Goal: Check status

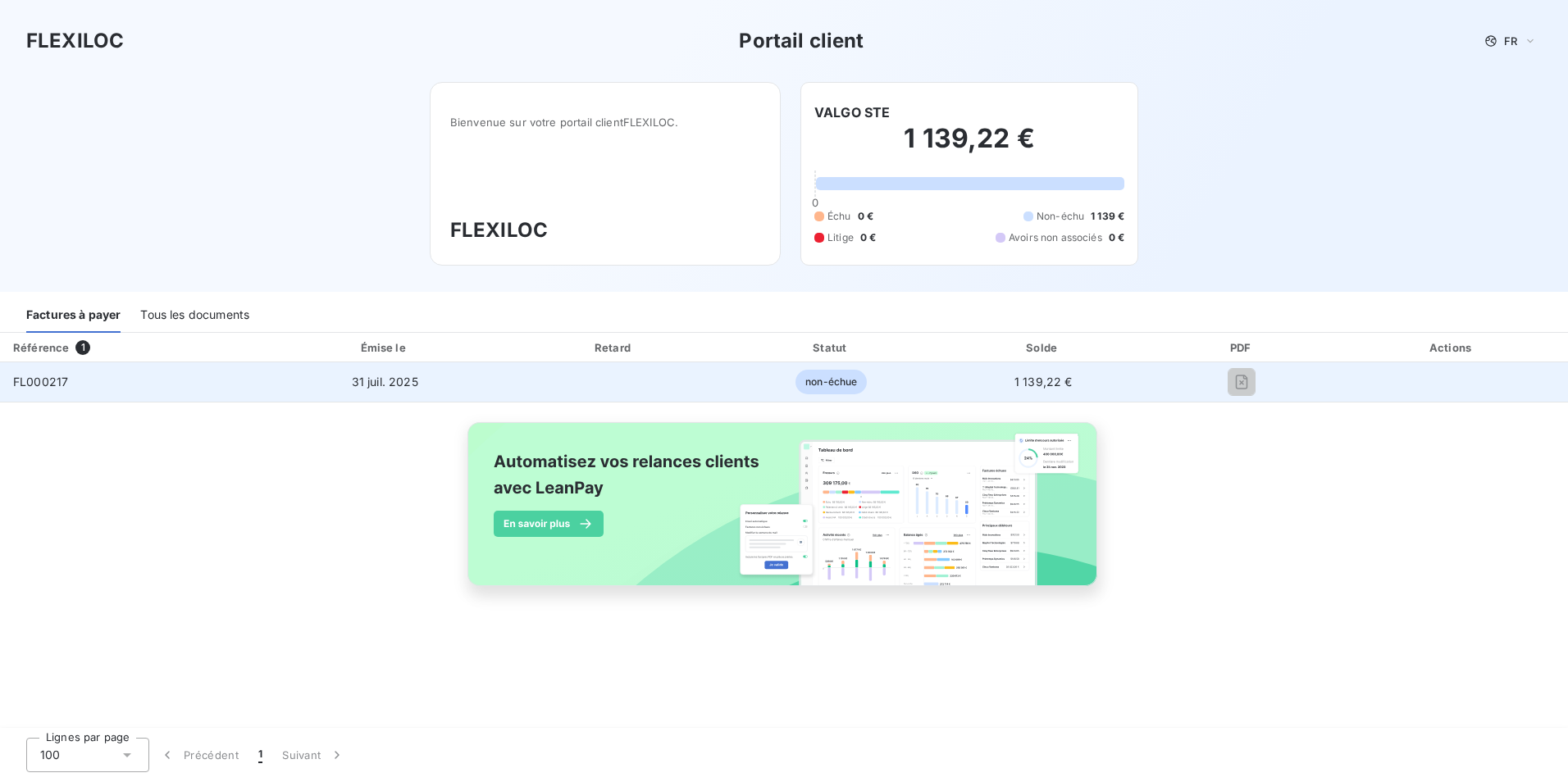
click at [861, 384] on span "non-échue" at bounding box center [830, 382] width 71 height 25
click at [817, 395] on td "non-échue" at bounding box center [831, 382] width 215 height 39
click at [1238, 400] on td at bounding box center [1241, 382] width 187 height 39
click at [36, 381] on table "Référence 1 Émise le Retard Statut Solde PDF Actions FL000217 [DATE] non-échue …" at bounding box center [784, 367] width 1568 height 69
click at [37, 381] on span "FL000217" at bounding box center [40, 382] width 55 height 14
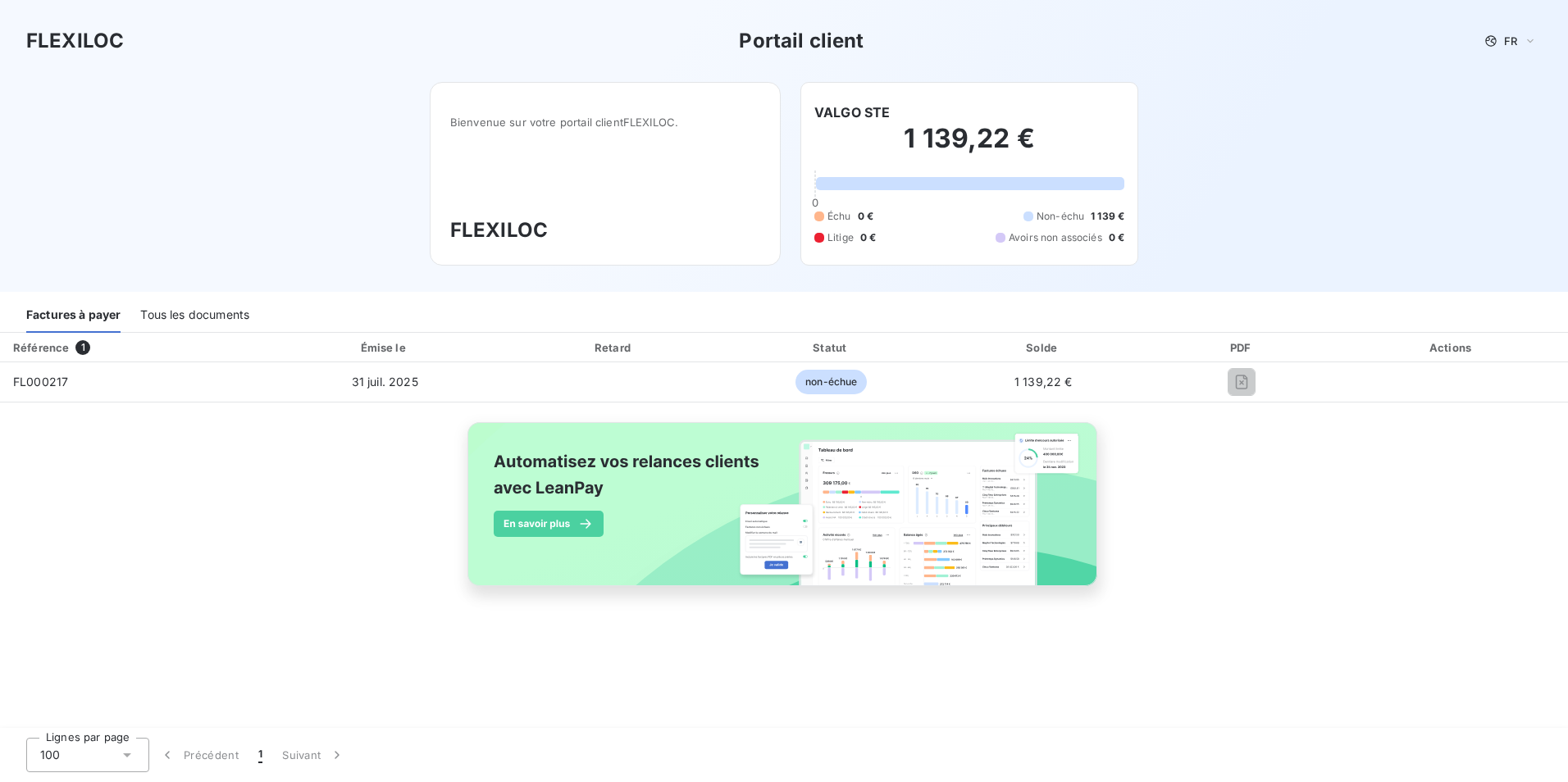
click at [71, 308] on div "Factures à payer" at bounding box center [74, 316] width 94 height 34
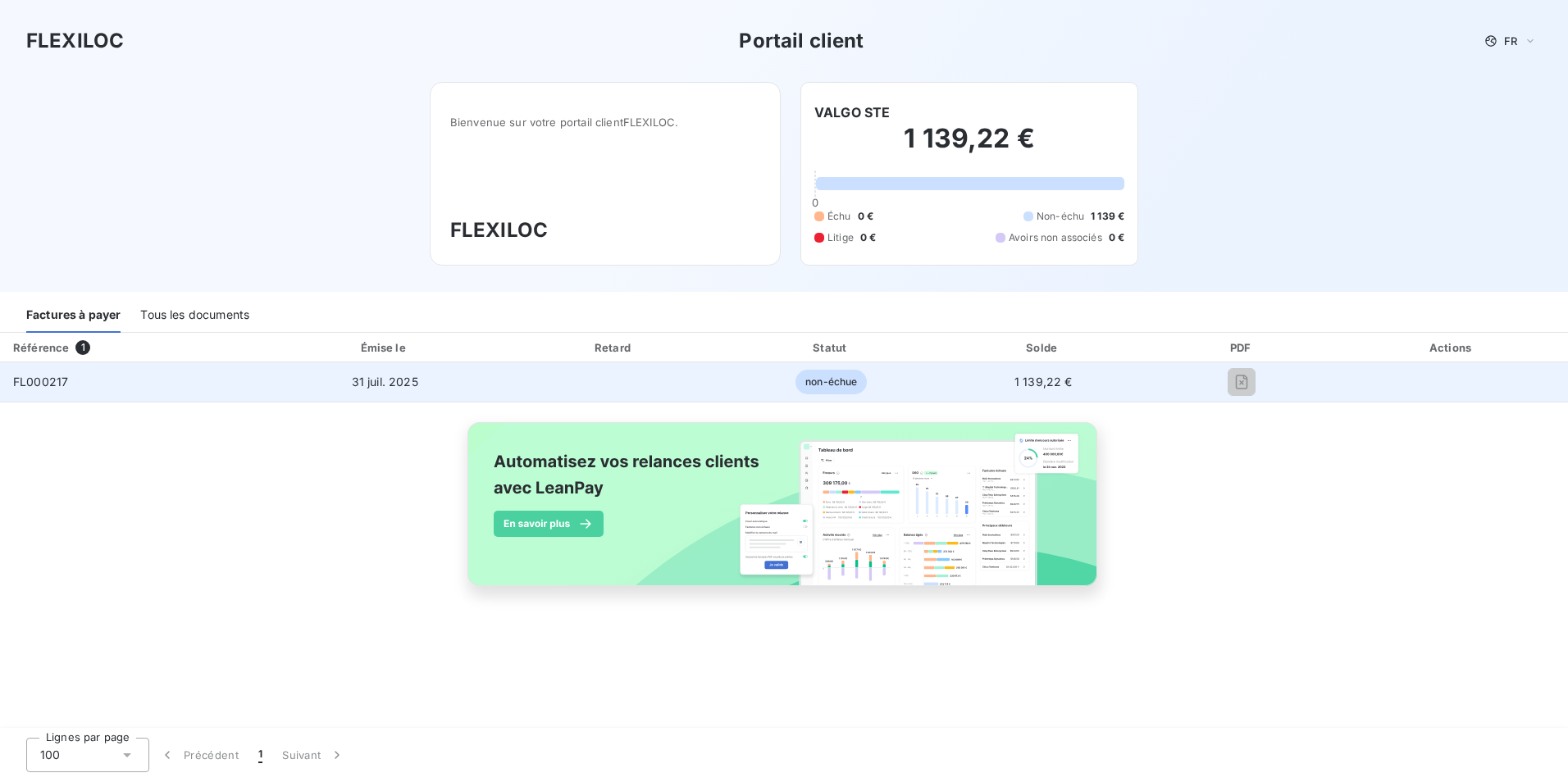
click at [906, 382] on td "non-échue" at bounding box center [831, 382] width 215 height 39
click at [906, 381] on td "non-échue" at bounding box center [831, 382] width 215 height 39
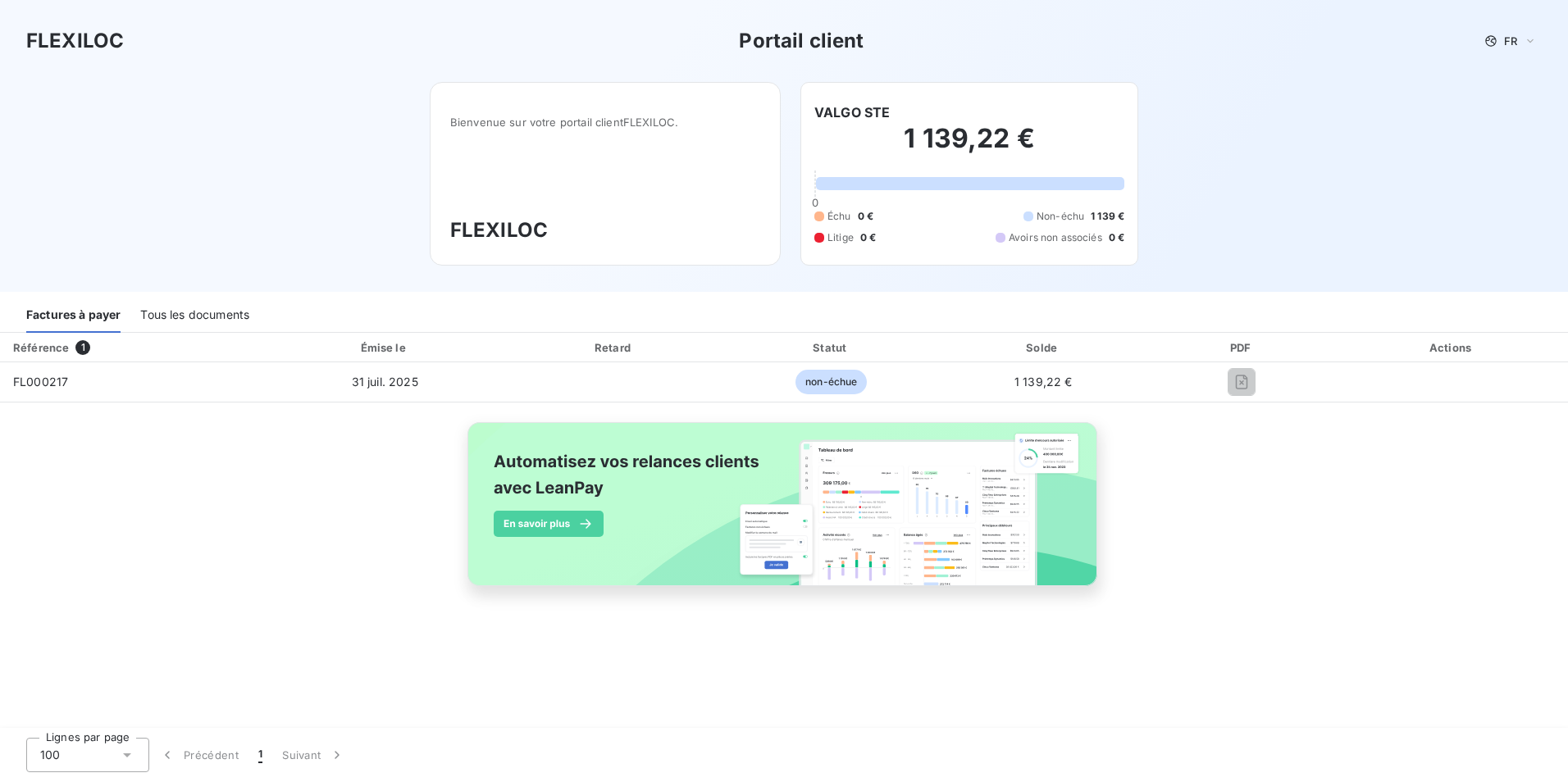
click at [1226, 346] on div "PDF" at bounding box center [1242, 347] width 181 height 16
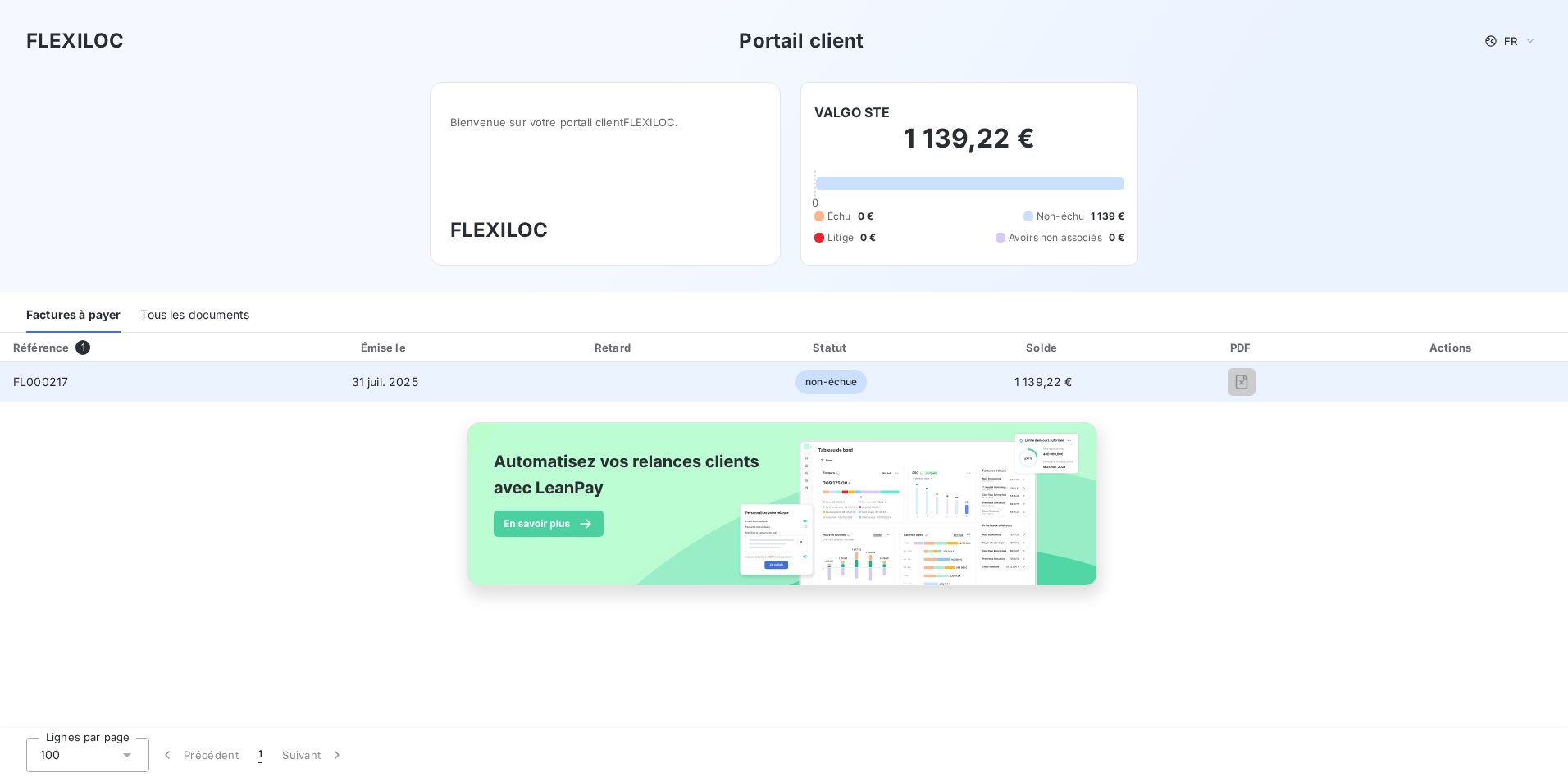
click at [1258, 379] on div at bounding box center [1242, 382] width 162 height 27
click at [1257, 380] on div at bounding box center [1242, 382] width 162 height 27
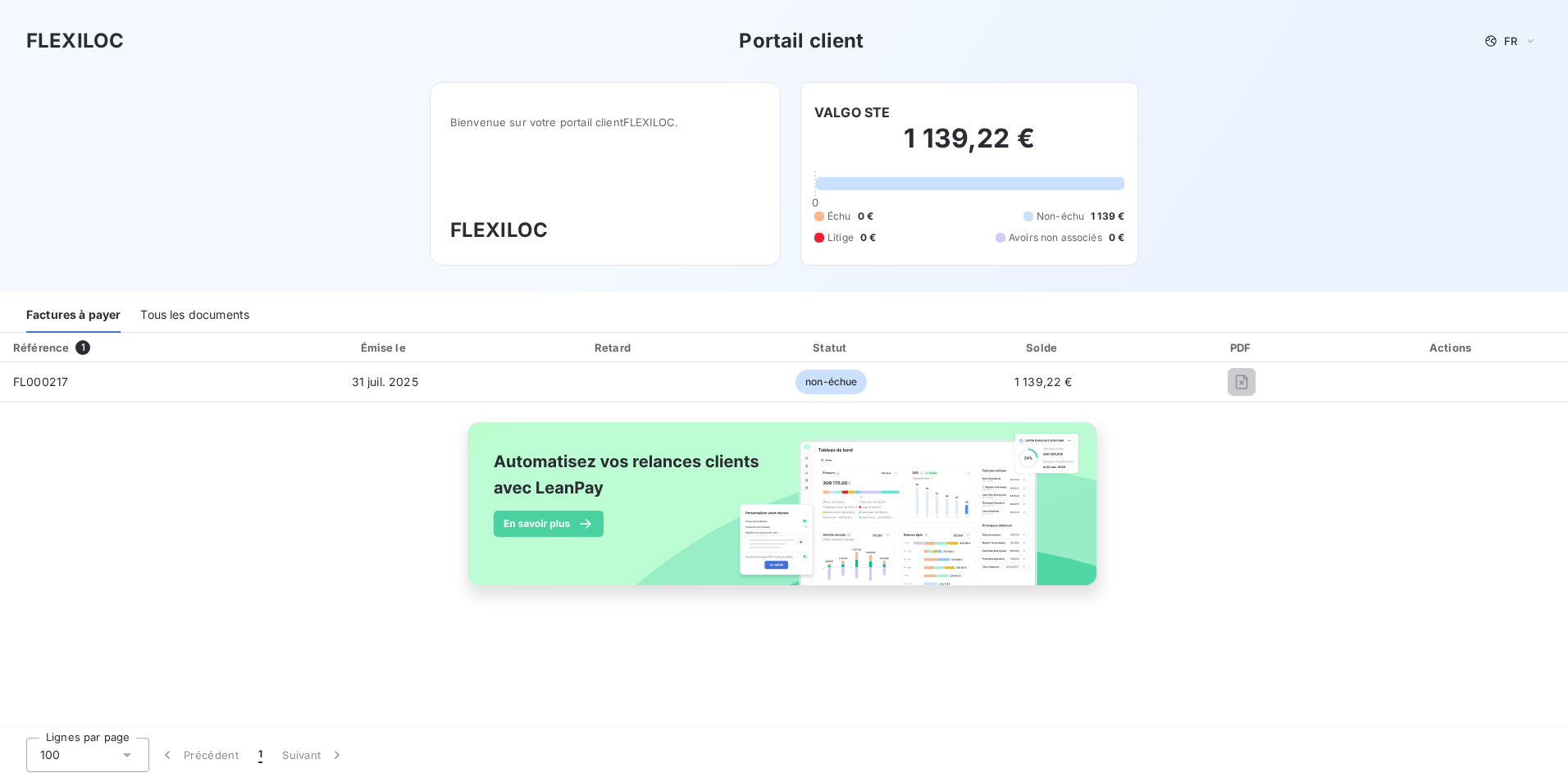
click at [181, 317] on div "Tous les documents" at bounding box center [194, 316] width 109 height 34
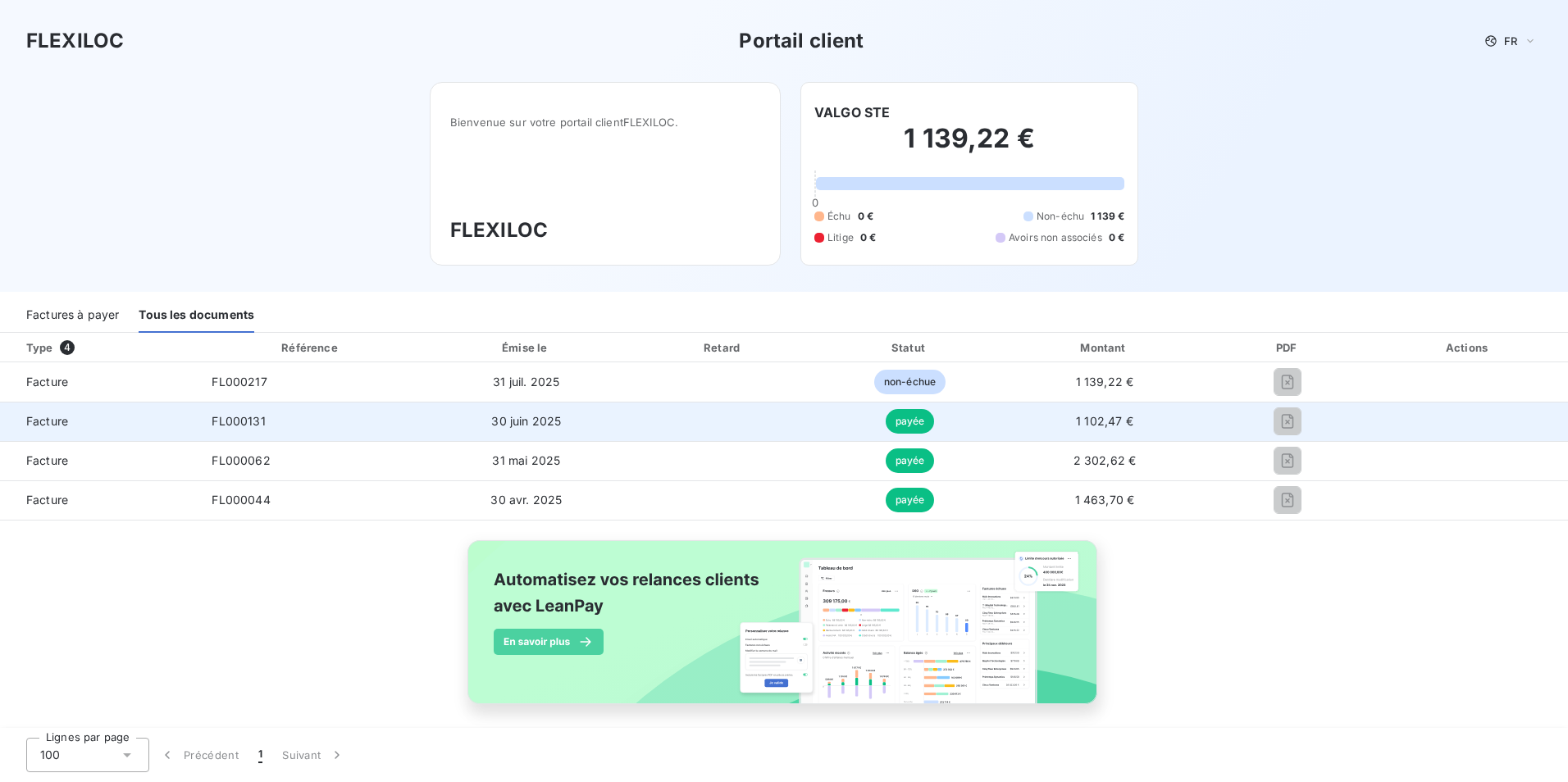
click at [798, 439] on td at bounding box center [723, 421] width 188 height 39
click at [193, 412] on td "Facture" at bounding box center [99, 421] width 199 height 39
